Goal: Task Accomplishment & Management: Manage account settings

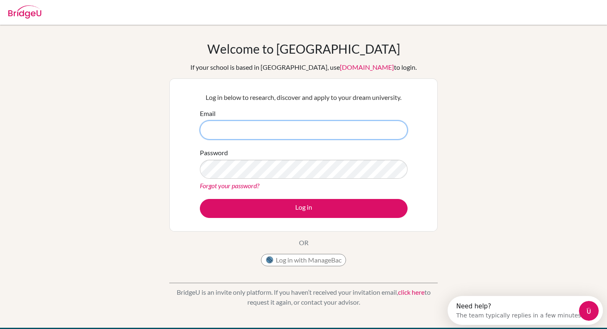
click at [251, 134] on input "Email" at bounding box center [304, 130] width 208 height 19
click at [244, 135] on input "Email" at bounding box center [304, 130] width 208 height 19
type input "[EMAIL_ADDRESS][DOMAIN_NAME]"
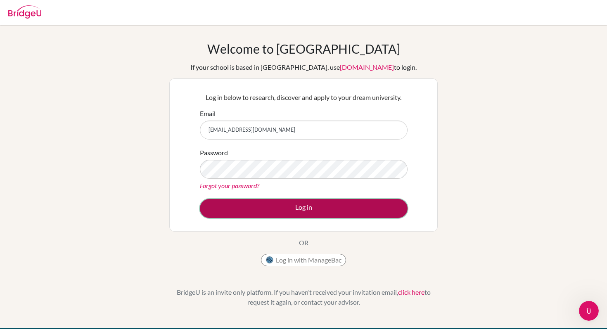
click at [285, 204] on button "Log in" at bounding box center [304, 208] width 208 height 19
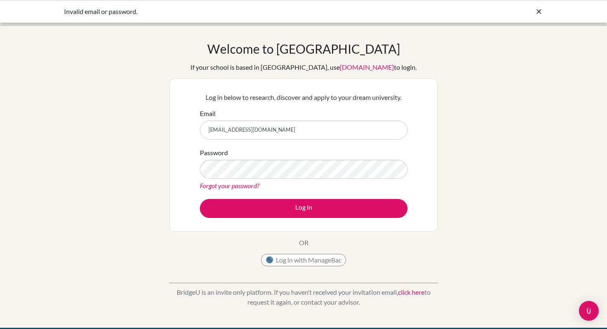
click at [213, 187] on link "Forgot your password?" at bounding box center [229, 186] width 59 height 8
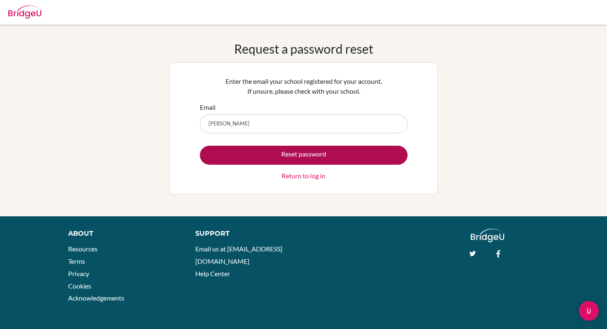
type input "[EMAIL_ADDRESS][DOMAIN_NAME]"
click at [273, 158] on button "Reset password" at bounding box center [304, 155] width 208 height 19
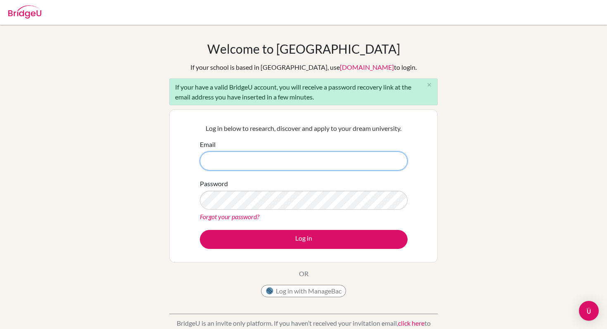
click at [248, 164] on input "Email" at bounding box center [304, 160] width 208 height 19
paste input "shane.telfer@isps.edu.tt"
type input "shane.telfer@isps.edu.tt"
